Goal: Information Seeking & Learning: Learn about a topic

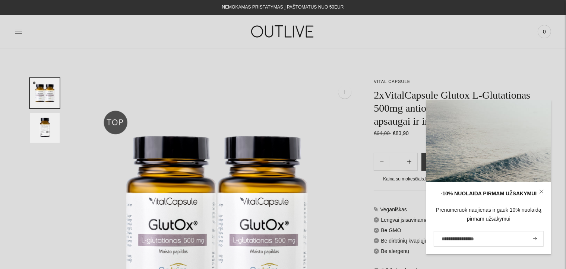
click at [49, 102] on img "Translation missing: en.general.accessibility.image_thumbail" at bounding box center [45, 93] width 30 height 30
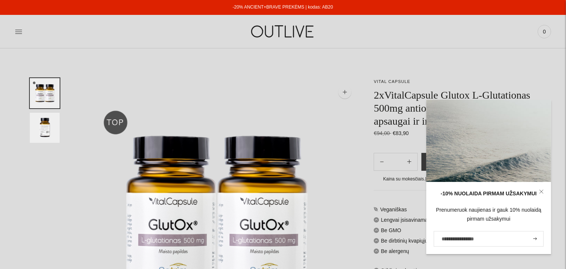
click at [161, 214] on img at bounding box center [216, 220] width 284 height 284
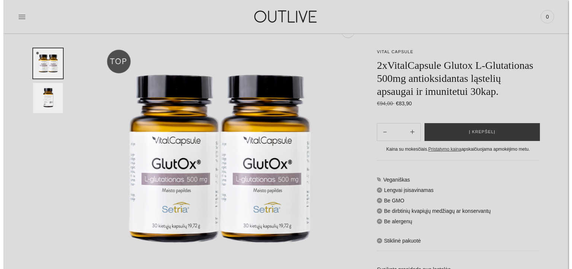
scroll to position [74, 0]
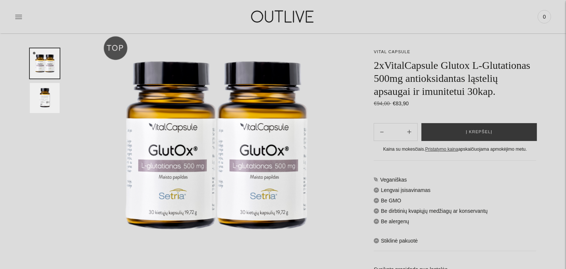
click at [115, 49] on img at bounding box center [216, 146] width 284 height 284
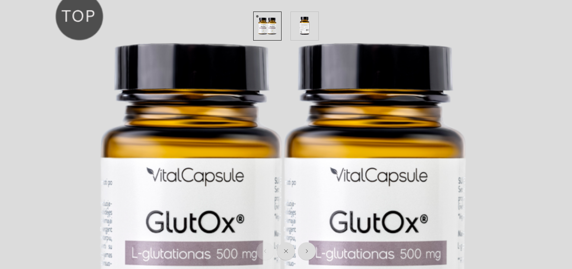
scroll to position [0, 0]
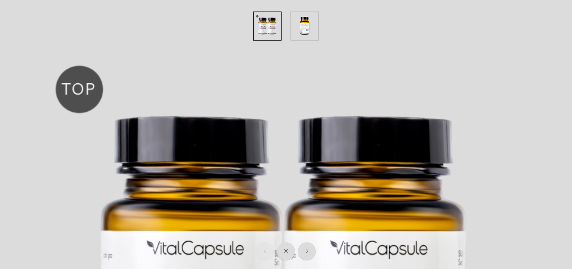
click at [306, 33] on img "button" at bounding box center [305, 26] width 28 height 28
